Goal: Transaction & Acquisition: Download file/media

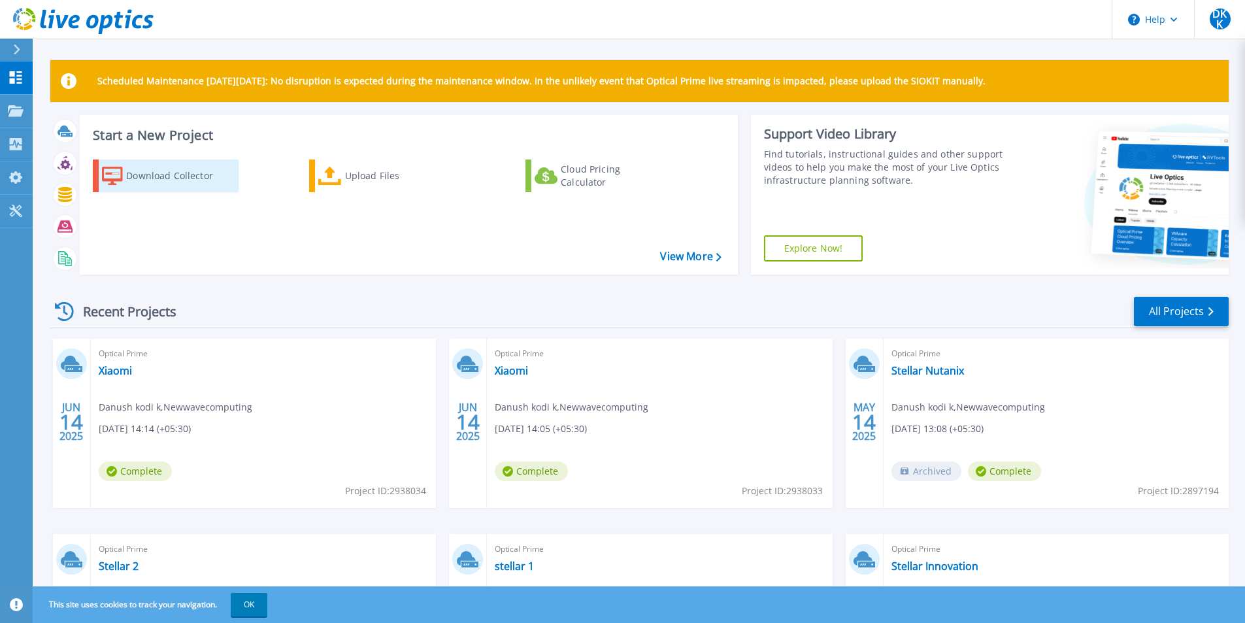
click at [164, 179] on div "Download Collector" at bounding box center [178, 176] width 105 height 26
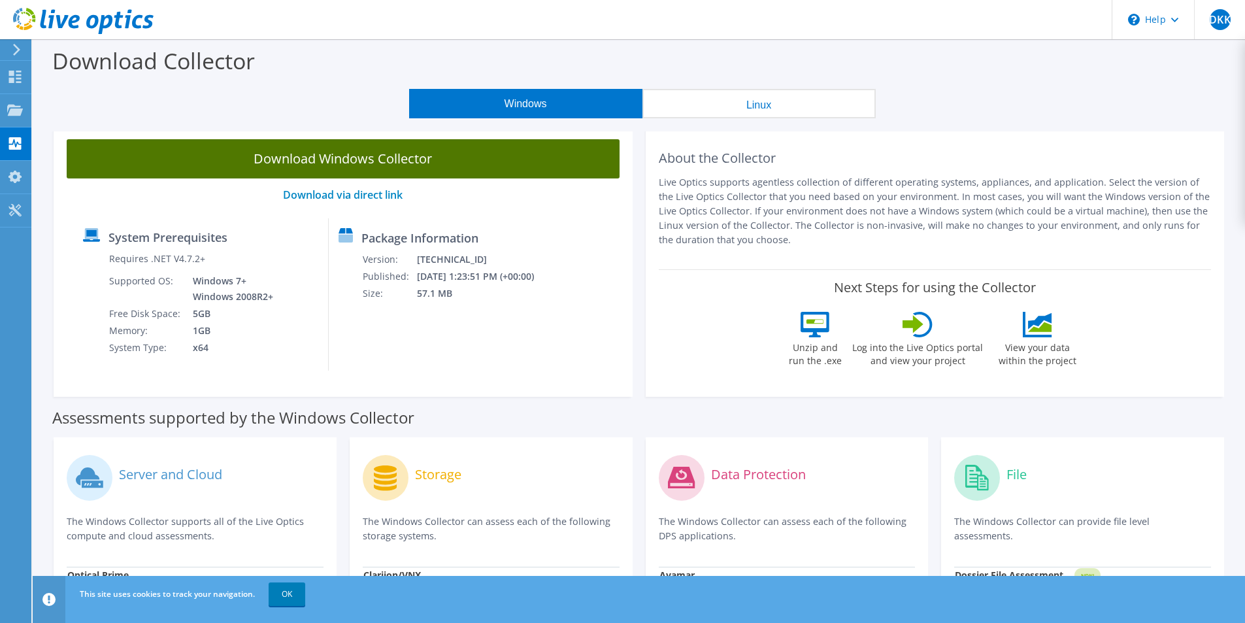
click at [400, 167] on link "Download Windows Collector" at bounding box center [343, 158] width 553 height 39
